Goal: Download file/media

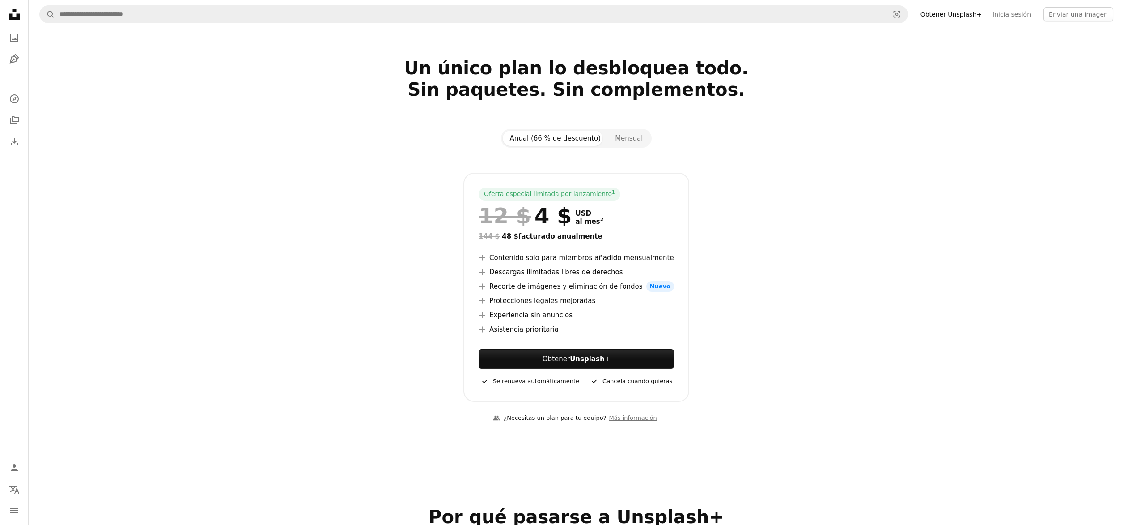
click at [600, 220] on sup "2" at bounding box center [602, 219] width 4 height 6
click at [610, 192] on link "1" at bounding box center [613, 194] width 7 height 9
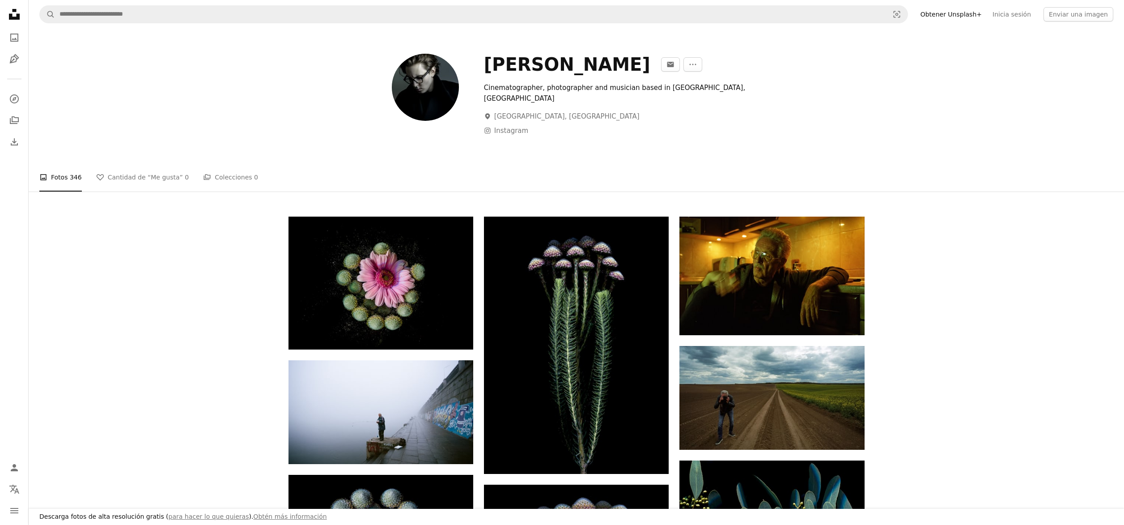
scroll to position [5, 0]
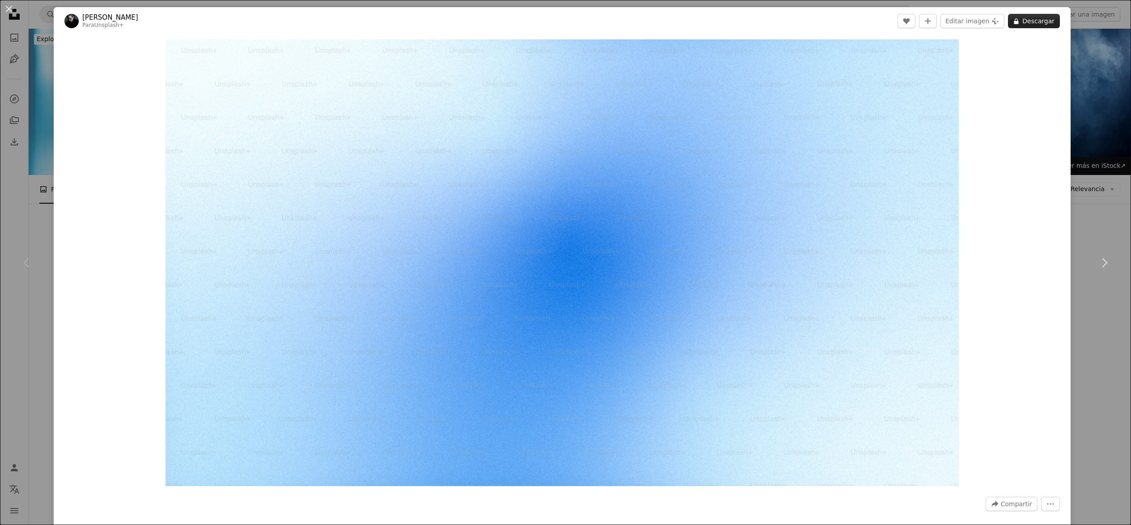
click at [1022, 25] on button "A lock Descargar" at bounding box center [1034, 21] width 52 height 14
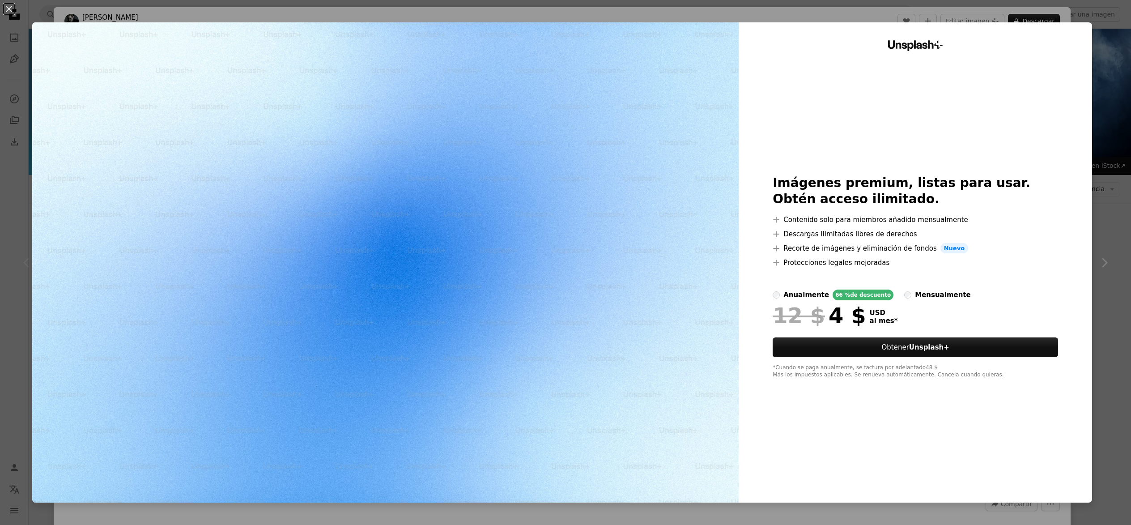
click at [1099, 46] on div "An X shape Unsplash+ Imágenes premium, listas para usar. Obtén acceso ilimitado…" at bounding box center [565, 262] width 1131 height 525
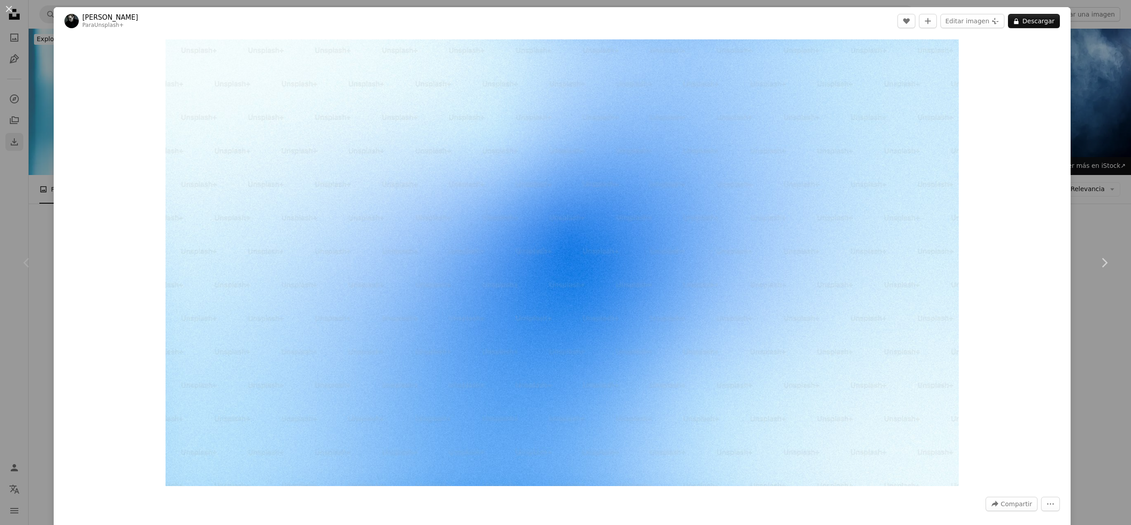
click at [17, 136] on div "An X shape Chevron left Chevron right [PERSON_NAME] Para Unsplash+ A heart A pl…" at bounding box center [565, 262] width 1131 height 525
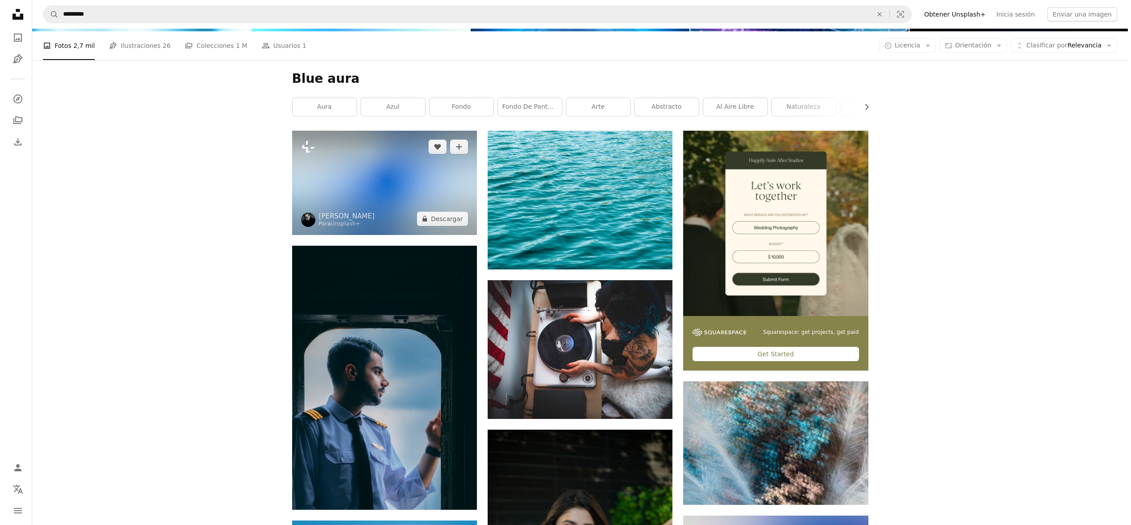
scroll to position [149, 0]
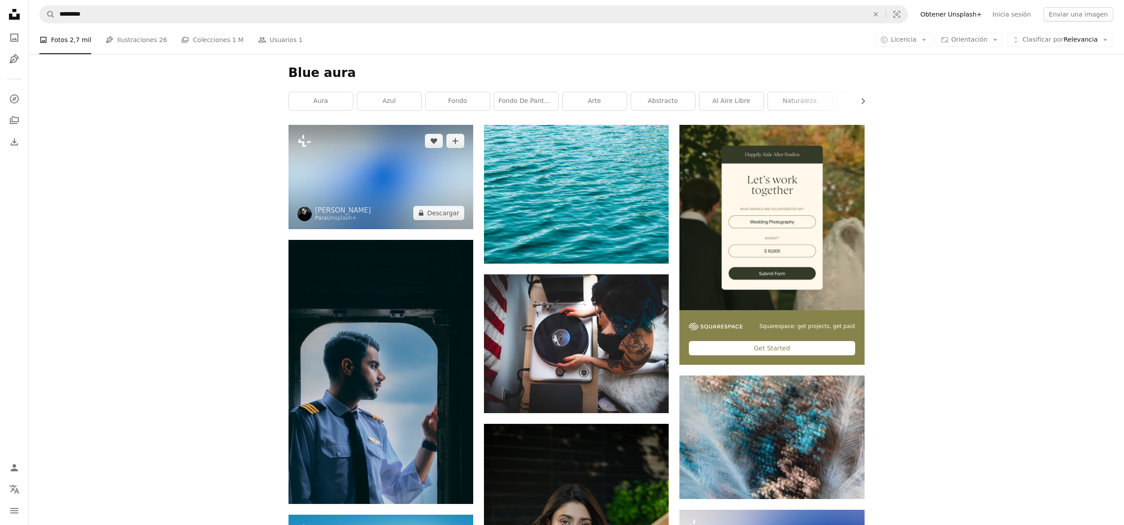
click at [452, 179] on img at bounding box center [381, 177] width 185 height 104
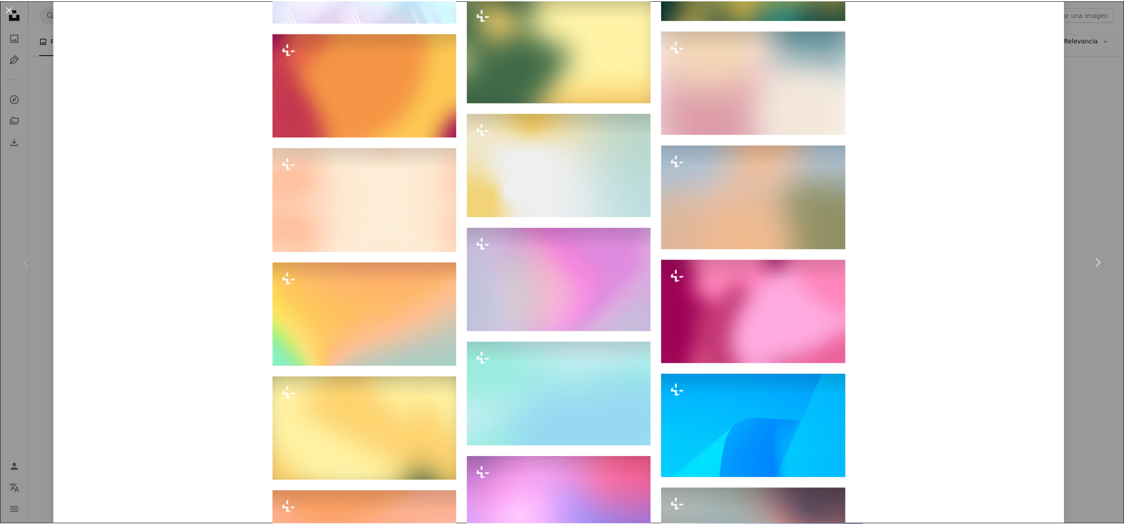
scroll to position [6825, 0]
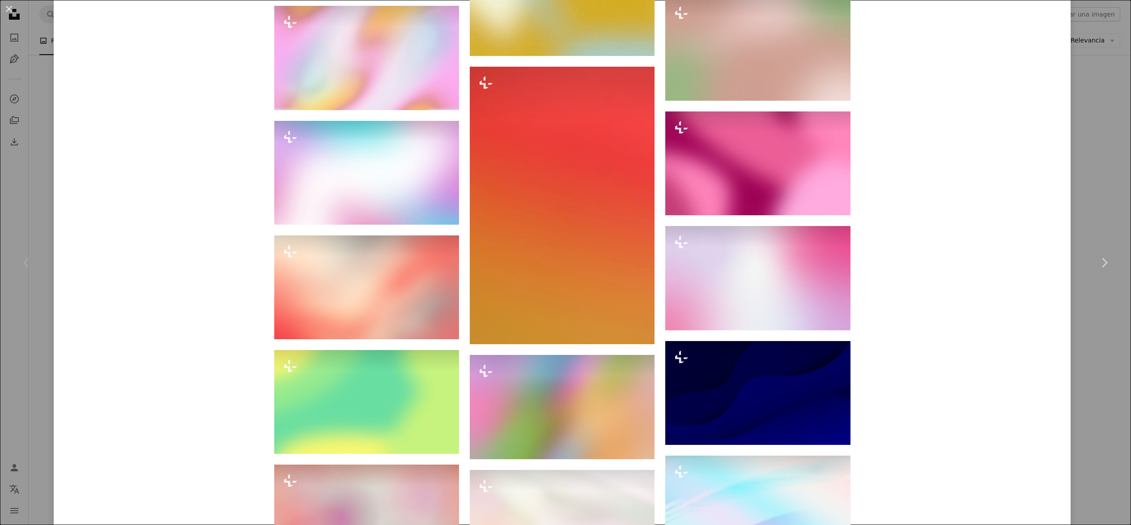
drag, startPoint x: 1114, startPoint y: 145, endPoint x: 1092, endPoint y: 139, distance: 23.2
click at [1113, 144] on div "An X shape Chevron left Chevron right [PERSON_NAME] Para Unsplash+ A heart A pl…" at bounding box center [565, 262] width 1131 height 525
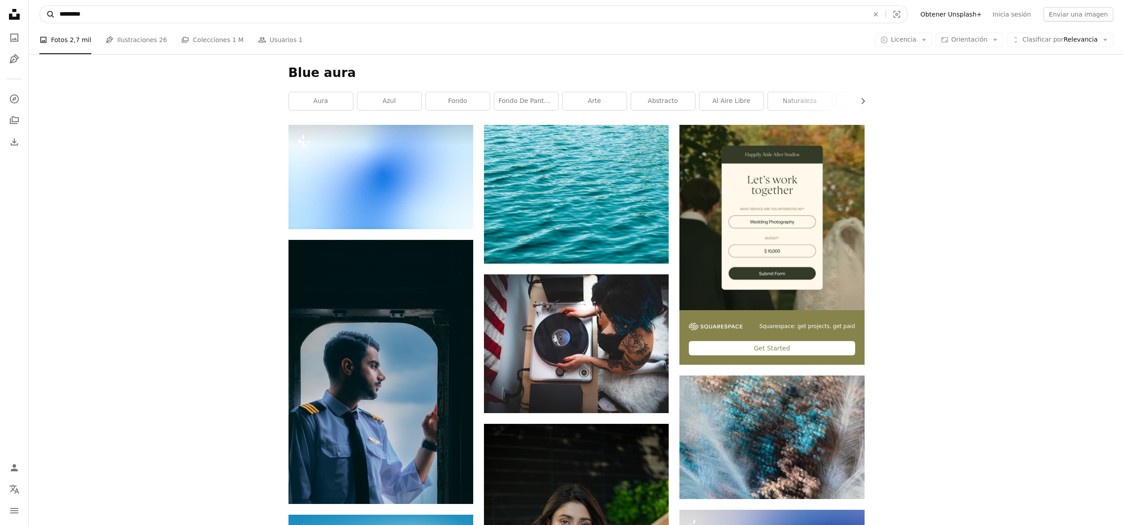
drag, startPoint x: 168, startPoint y: 9, endPoint x: 47, endPoint y: 14, distance: 121.7
click at [49, 13] on form "A magnifying glass ********* An X shape Visual search" at bounding box center [473, 14] width 869 height 18
type input "**********"
click button "A magnifying glass" at bounding box center [47, 14] width 15 height 17
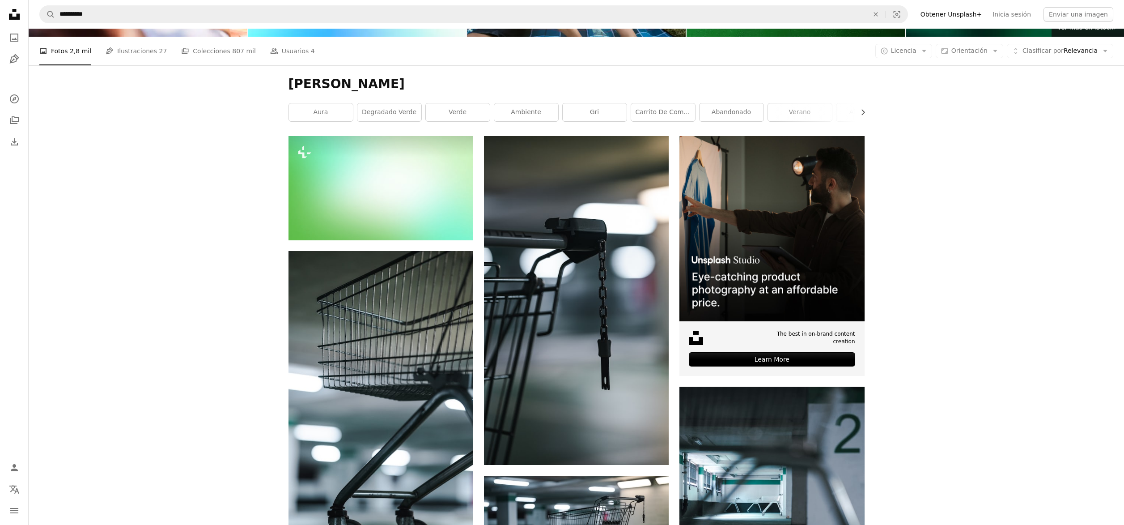
scroll to position [169, 0]
